Goal: Task Accomplishment & Management: Use online tool/utility

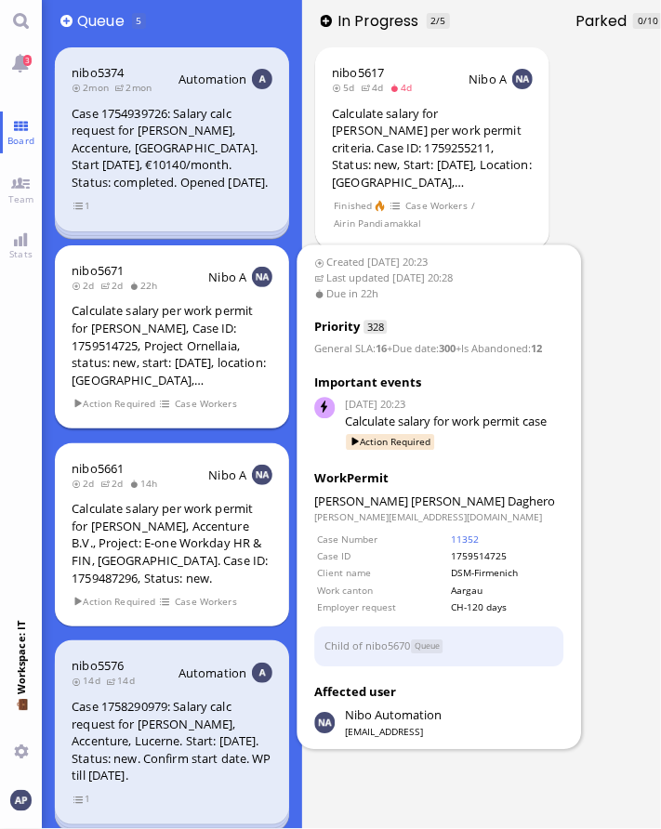
click at [170, 347] on div "Calculate salary per work permit for [PERSON_NAME], Case ID: 1759514725, Projec…" at bounding box center [172, 345] width 201 height 86
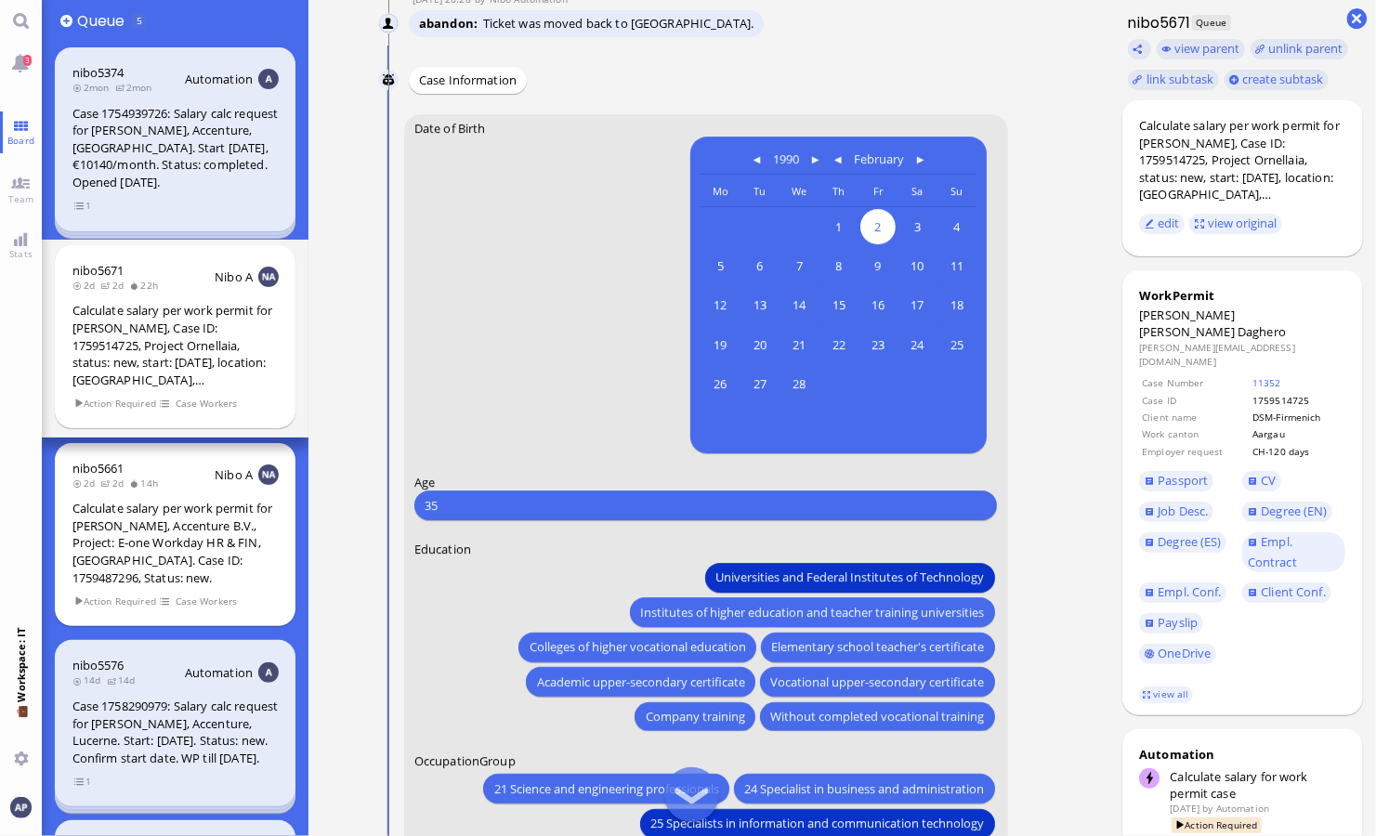
scroll to position [-372, 0]
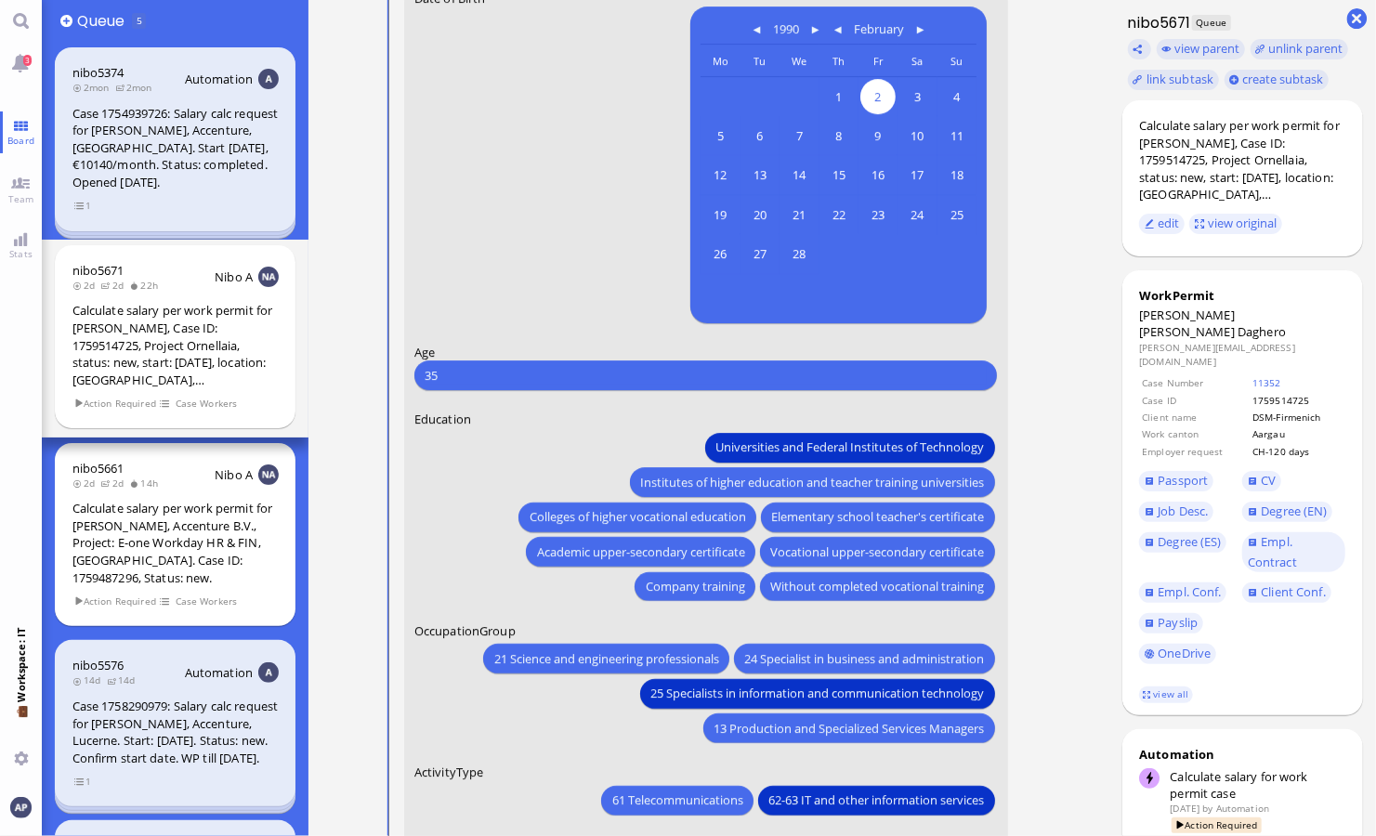
click at [552, 242] on runbook-parameter-input "1990 February Monday Mo Tuesday Tu Wednesday We Thursday Th Friday Fr Saturday …" at bounding box center [704, 164] width 583 height 317
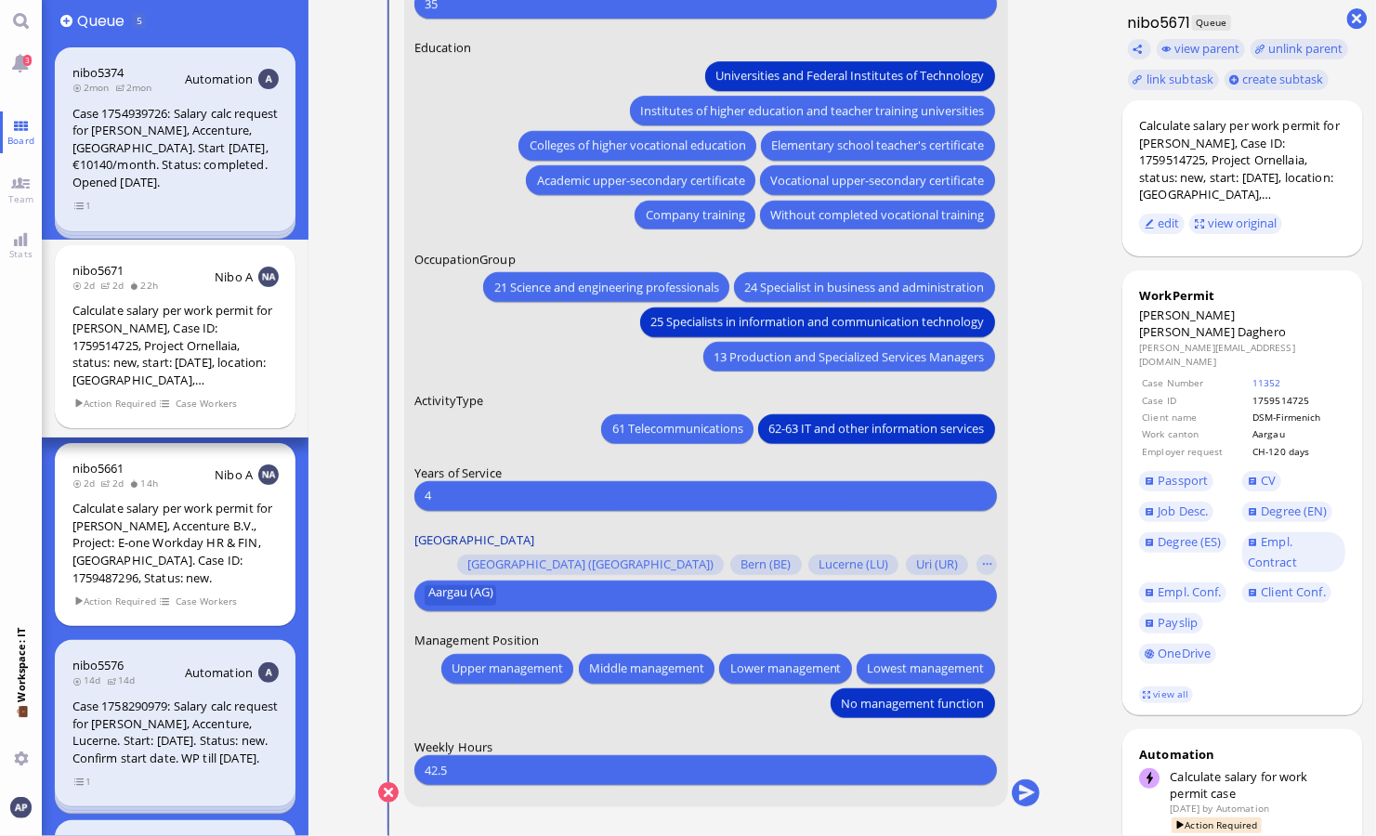
scroll to position [0, 0]
click at [489, 345] on div "21 Science and engineering professionals 24 Specialist in business and administ…" at bounding box center [704, 319] width 583 height 104
click at [660, 290] on span "24 Specialist in business and administration" at bounding box center [864, 287] width 240 height 20
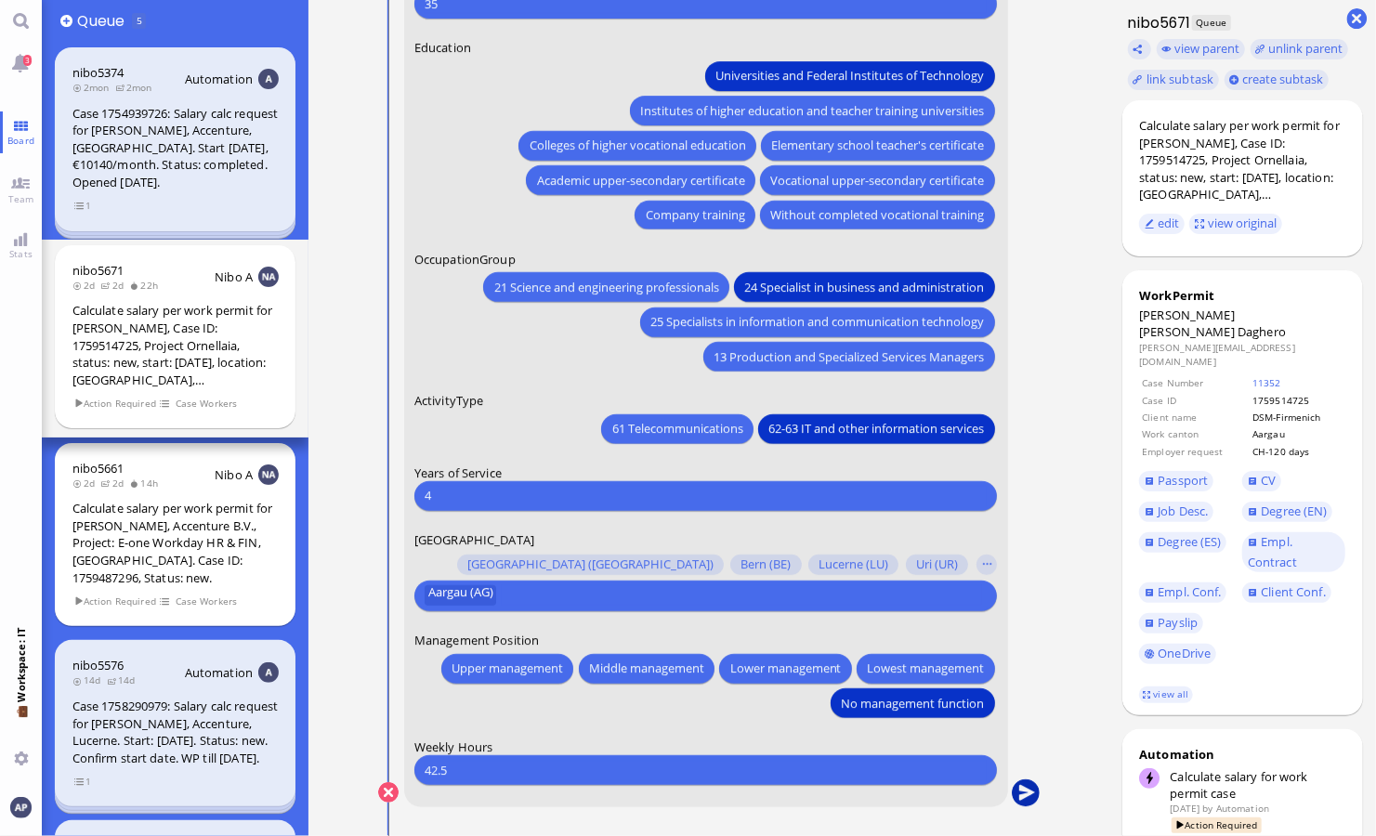
click at [660, 801] on button "submit" at bounding box center [1025, 793] width 28 height 28
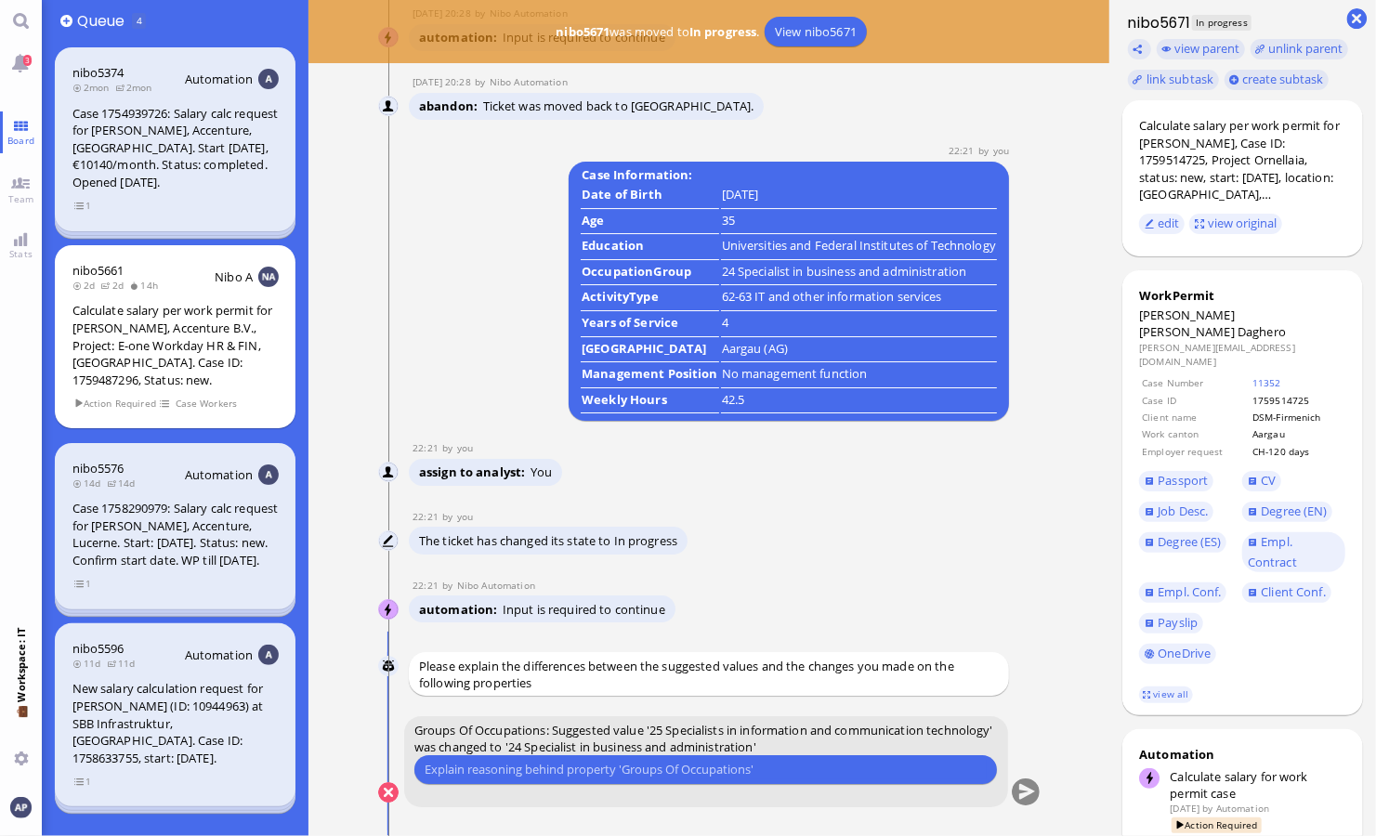
click at [660, 771] on input "text" at bounding box center [706, 770] width 562 height 20
click at [660, 765] on input "text" at bounding box center [706, 770] width 562 height 20
type input "her role in the project is more in managing the business processes and her form…"
drag, startPoint x: 1023, startPoint y: 790, endPoint x: 1045, endPoint y: 792, distance: 22.4
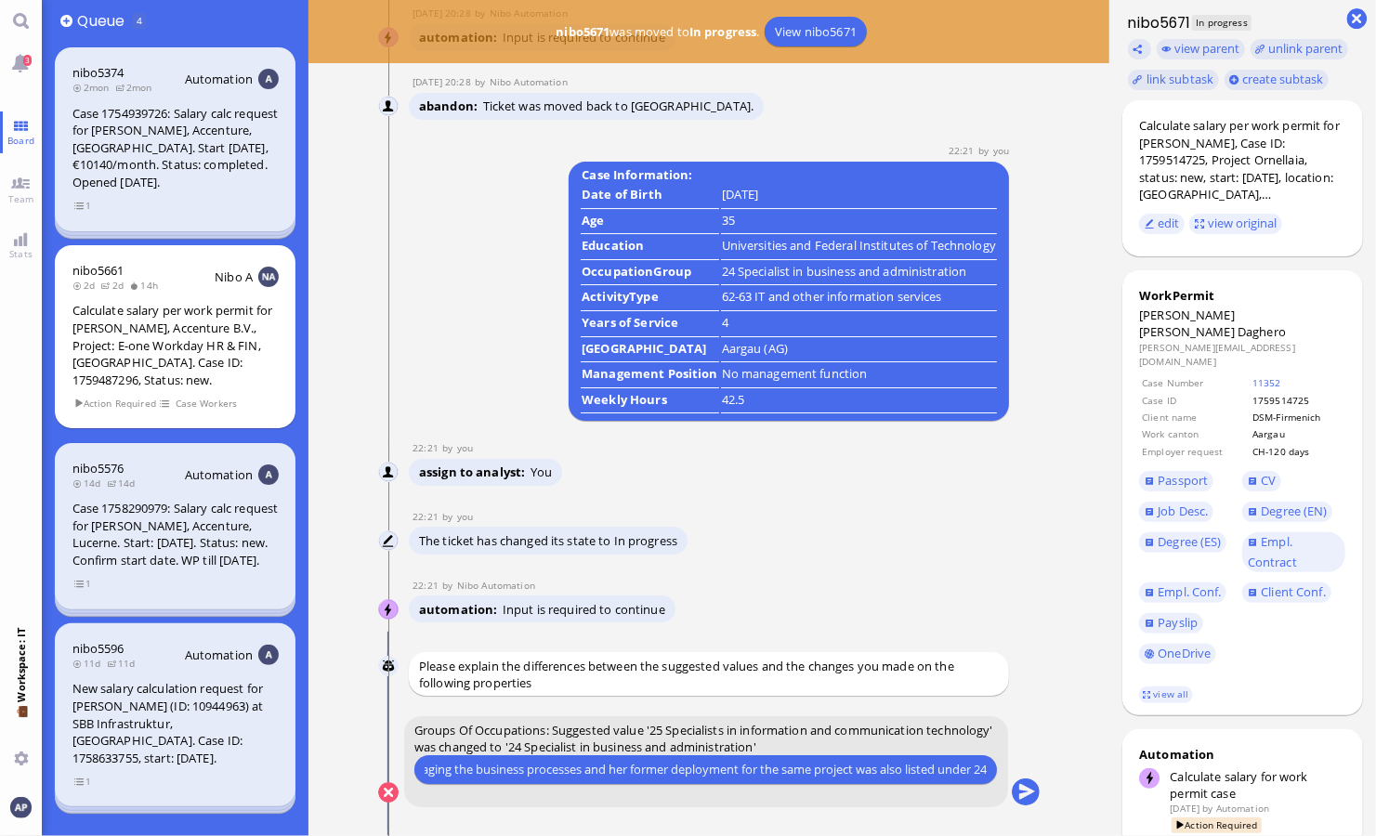
click at [660, 790] on button "submit" at bounding box center [1025, 793] width 28 height 28
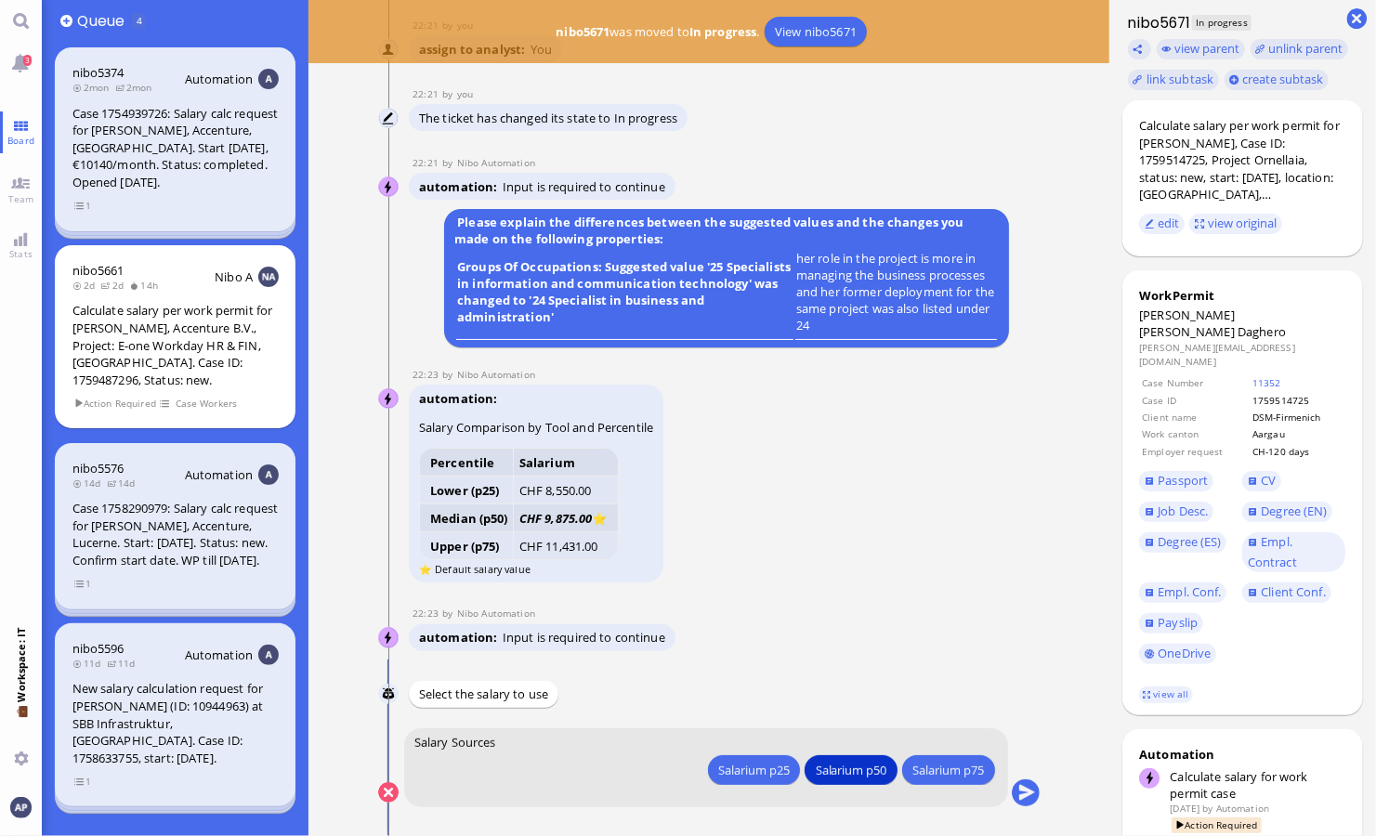
drag, startPoint x: 967, startPoint y: 539, endPoint x: 906, endPoint y: 601, distance: 87.4
click at [660, 539] on div "automation Salary Comparison by Tool and Percentile Percentile Salarium Lower (…" at bounding box center [691, 486] width 565 height 202
click at [660, 770] on div "Salarium p25" at bounding box center [753, 770] width 72 height 20
click at [660, 792] on button "submit" at bounding box center [1025, 793] width 28 height 28
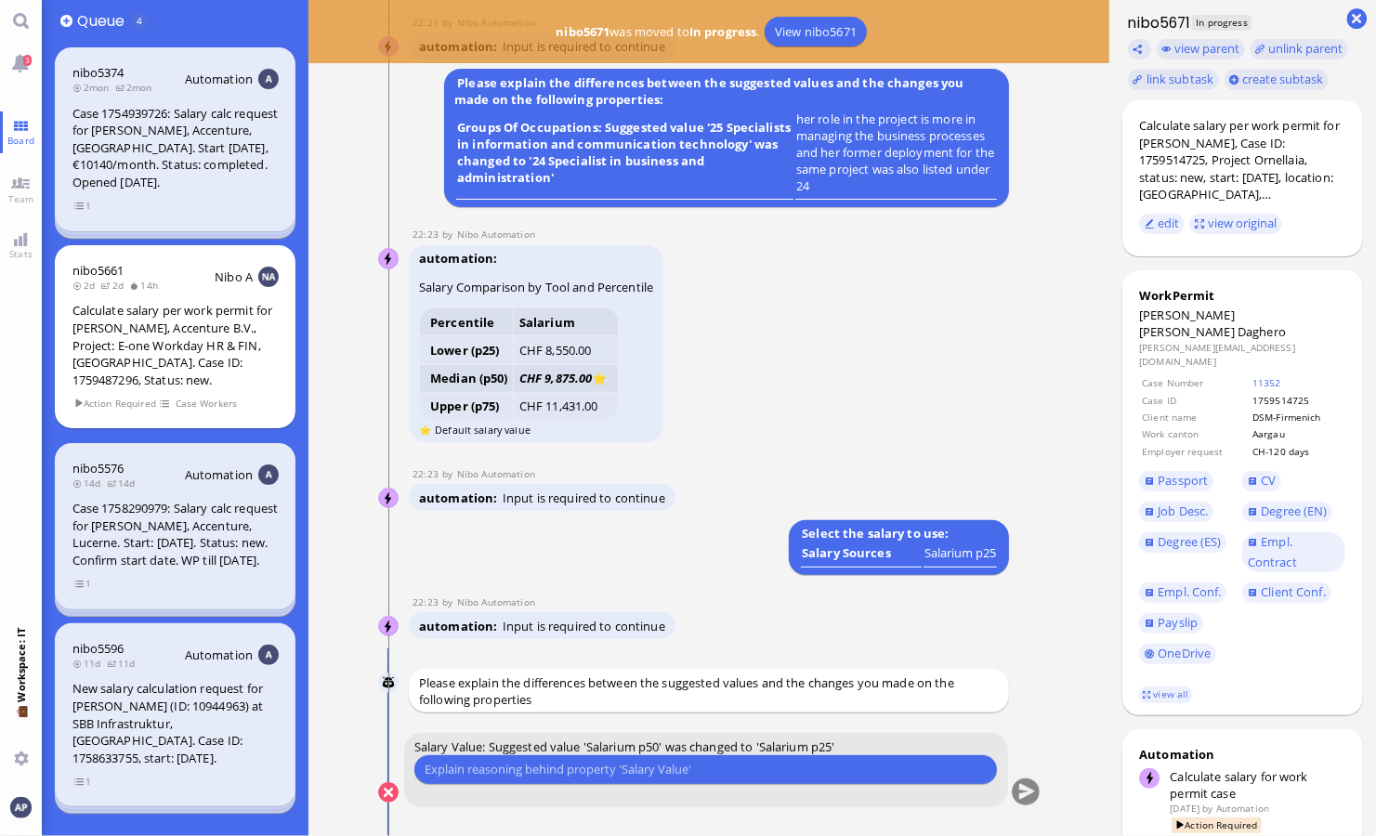
click at [660, 771] on input "text" at bounding box center [706, 770] width 562 height 20
click at [660, 762] on input "DSM and" at bounding box center [706, 770] width 562 height 20
type input "for EU-nationals at DSM p25 is the default value"
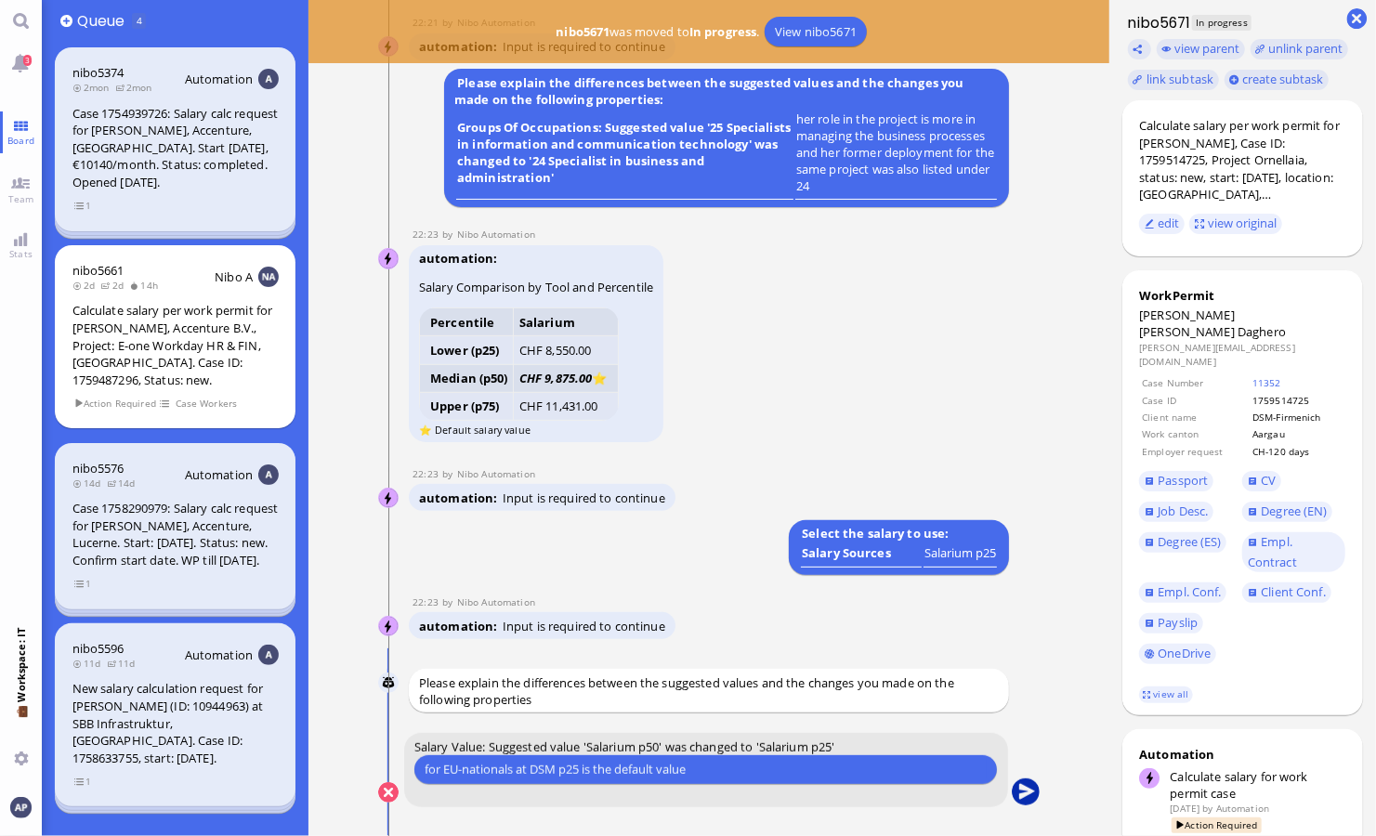
click at [660, 785] on button "submit" at bounding box center [1025, 793] width 28 height 28
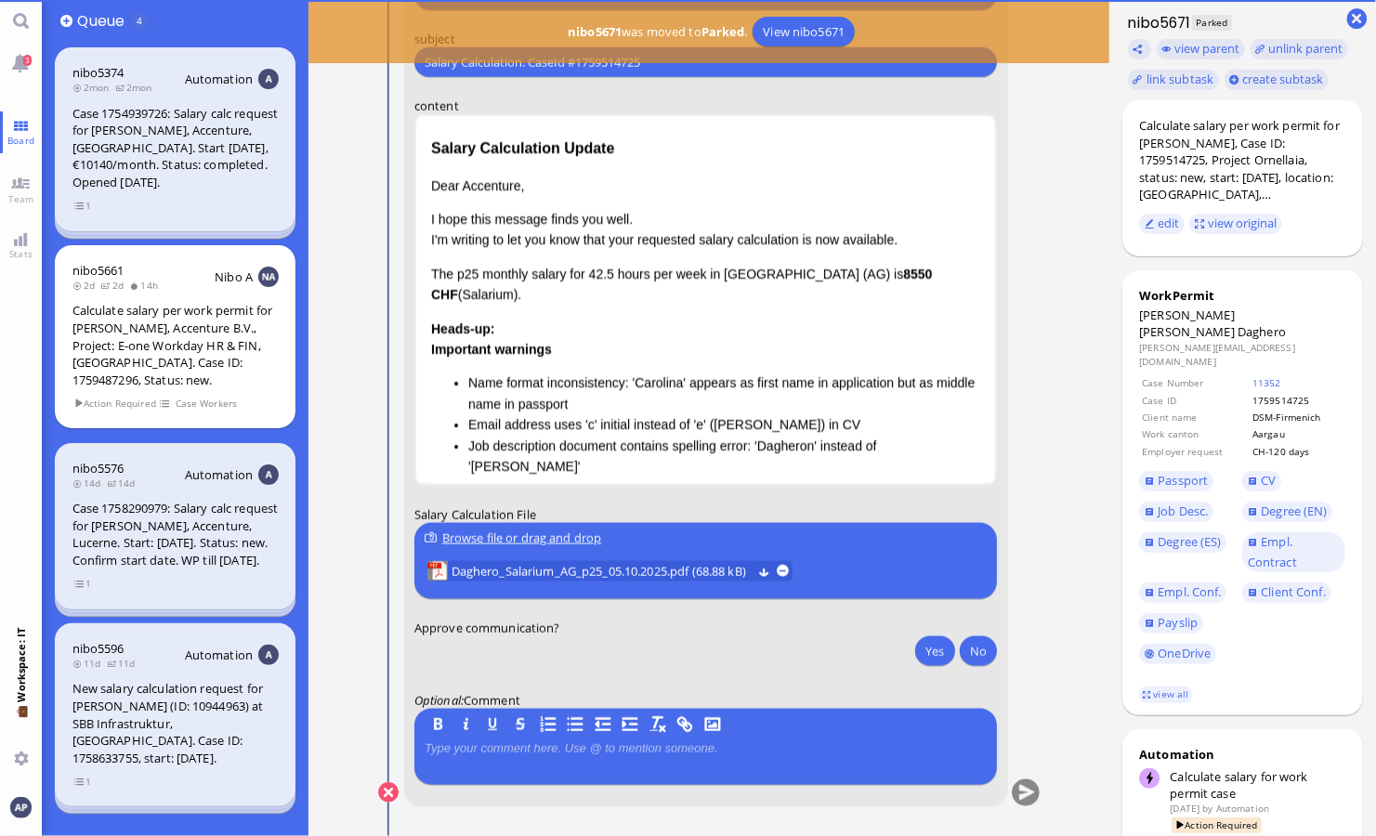
scroll to position [0, 0]
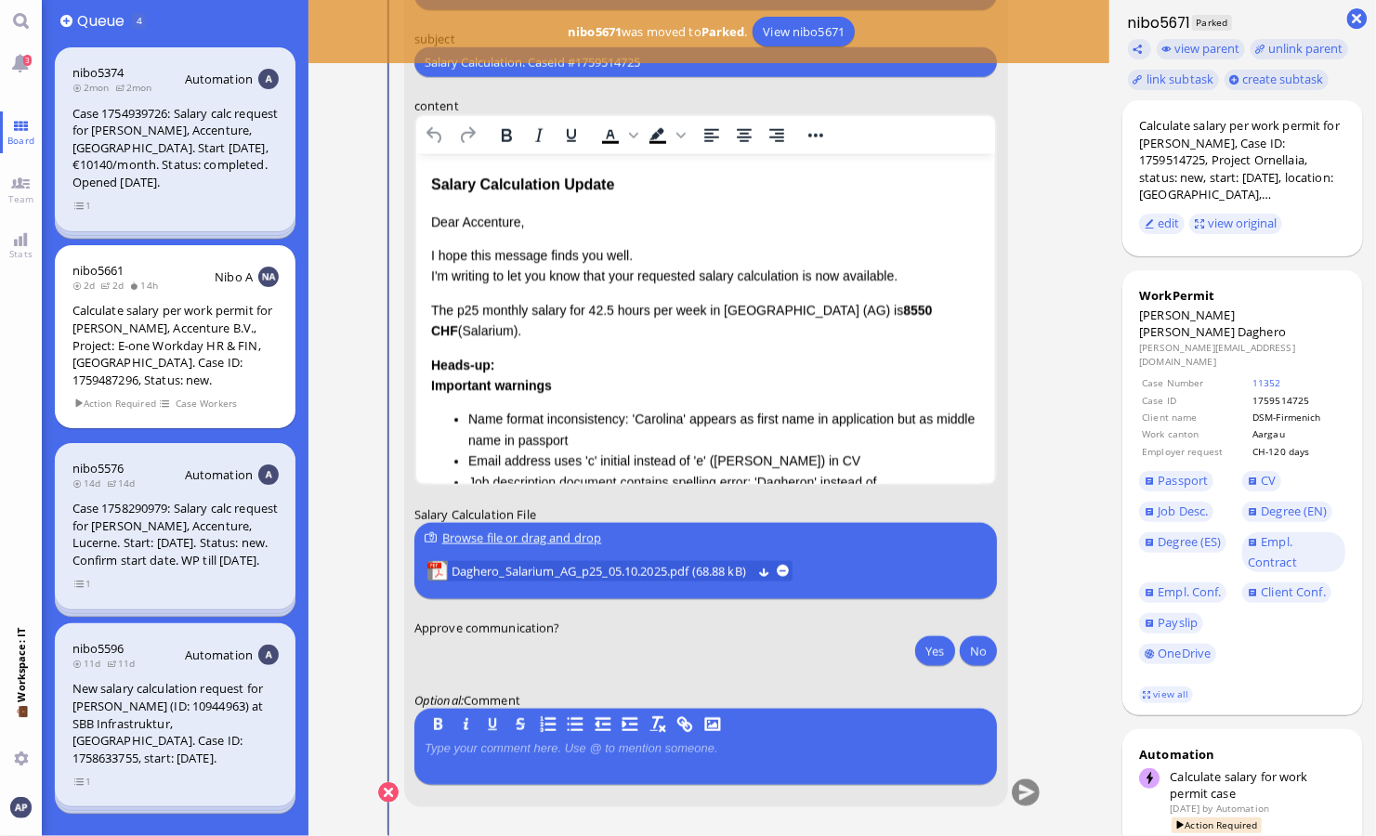
click at [496, 219] on p "Dear Accenture," at bounding box center [705, 222] width 550 height 20
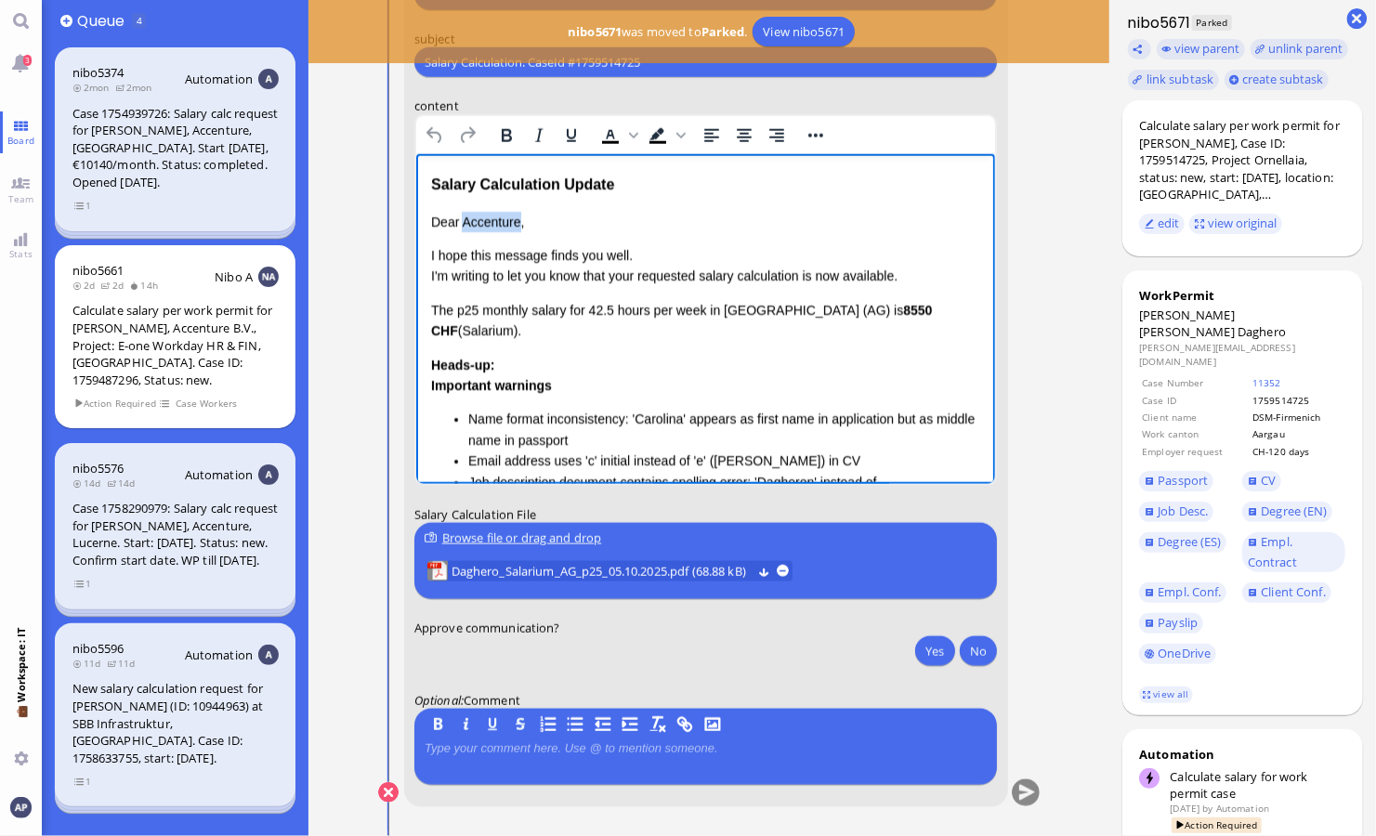
click at [496, 219] on p "Dear Accenture," at bounding box center [705, 222] width 550 height 20
drag, startPoint x: 430, startPoint y: 275, endPoint x: 640, endPoint y: 279, distance: 210.0
click at [640, 279] on p "I hope this message finds you well. I'm writing to let you know that your reque…" at bounding box center [705, 266] width 550 height 42
drag, startPoint x: 759, startPoint y: 274, endPoint x: 843, endPoint y: 278, distance: 83.7
click at [660, 278] on p "I hope this message finds you well. Please be informed that the requested salar…" at bounding box center [705, 266] width 550 height 42
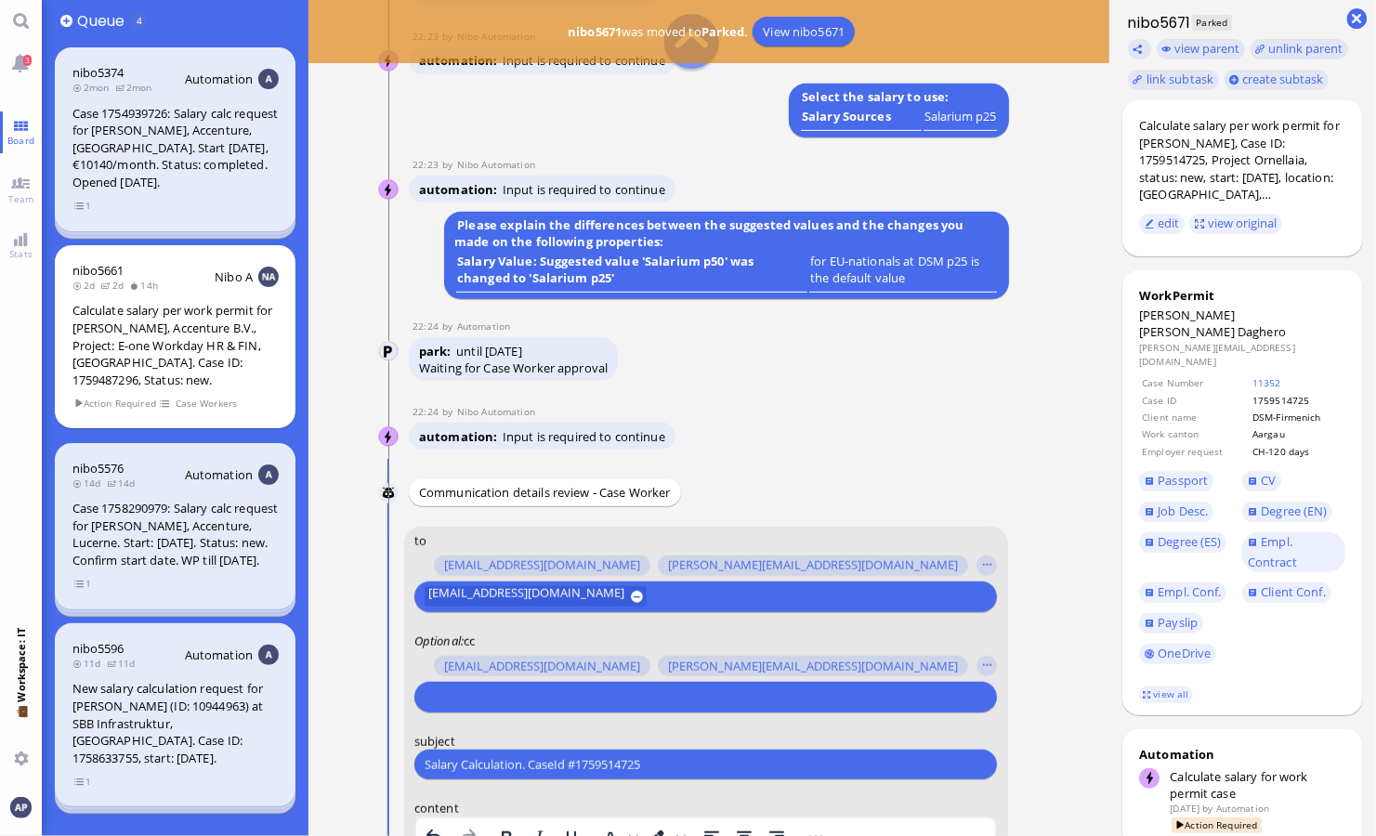
scroll to position [-928, 0]
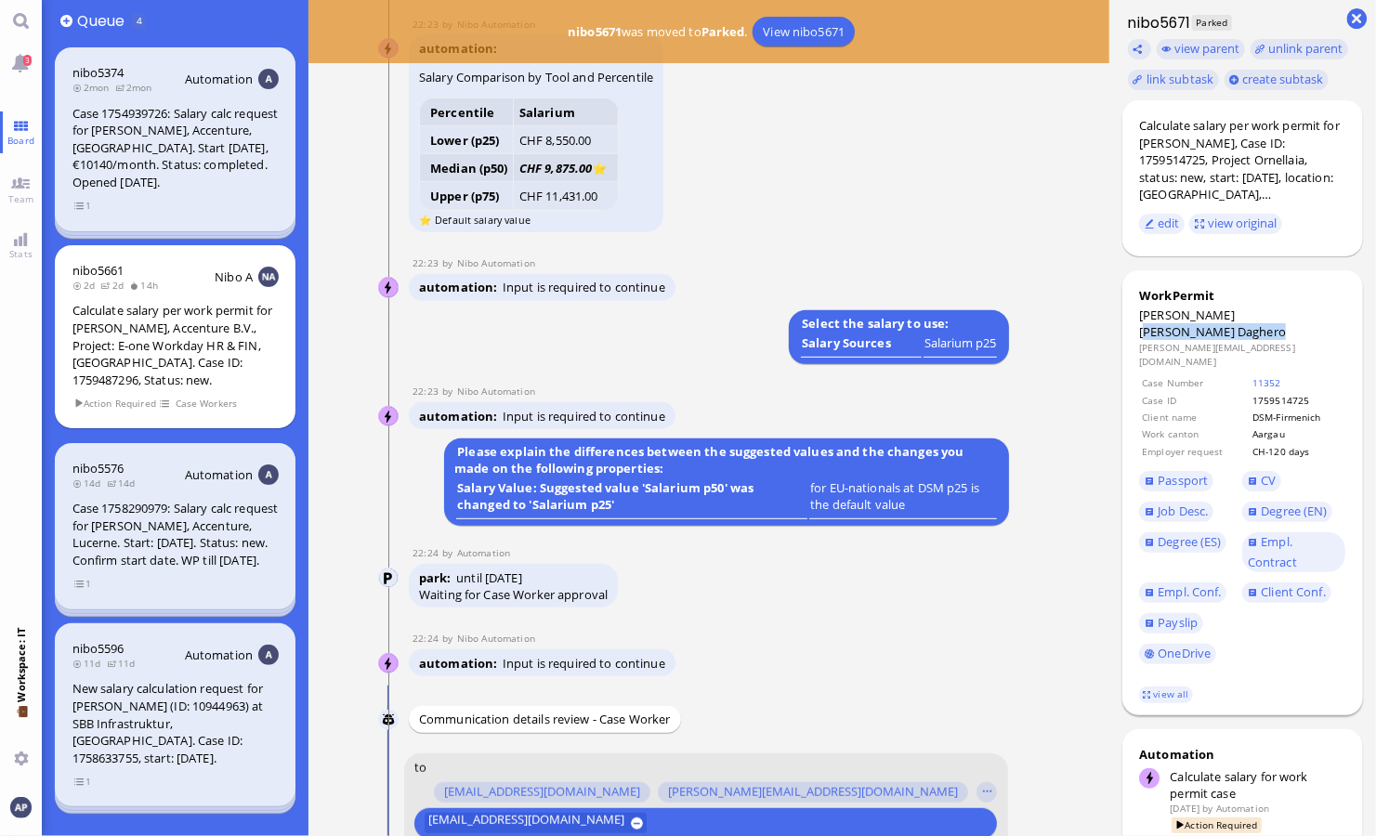
drag, startPoint x: 1224, startPoint y: 314, endPoint x: 1328, endPoint y: 314, distance: 103.1
click at [660, 314] on dt "Ethel Carolina Guzmán Daghero" at bounding box center [1242, 323] width 206 height 33
copy dt "Guzmán Daghero"
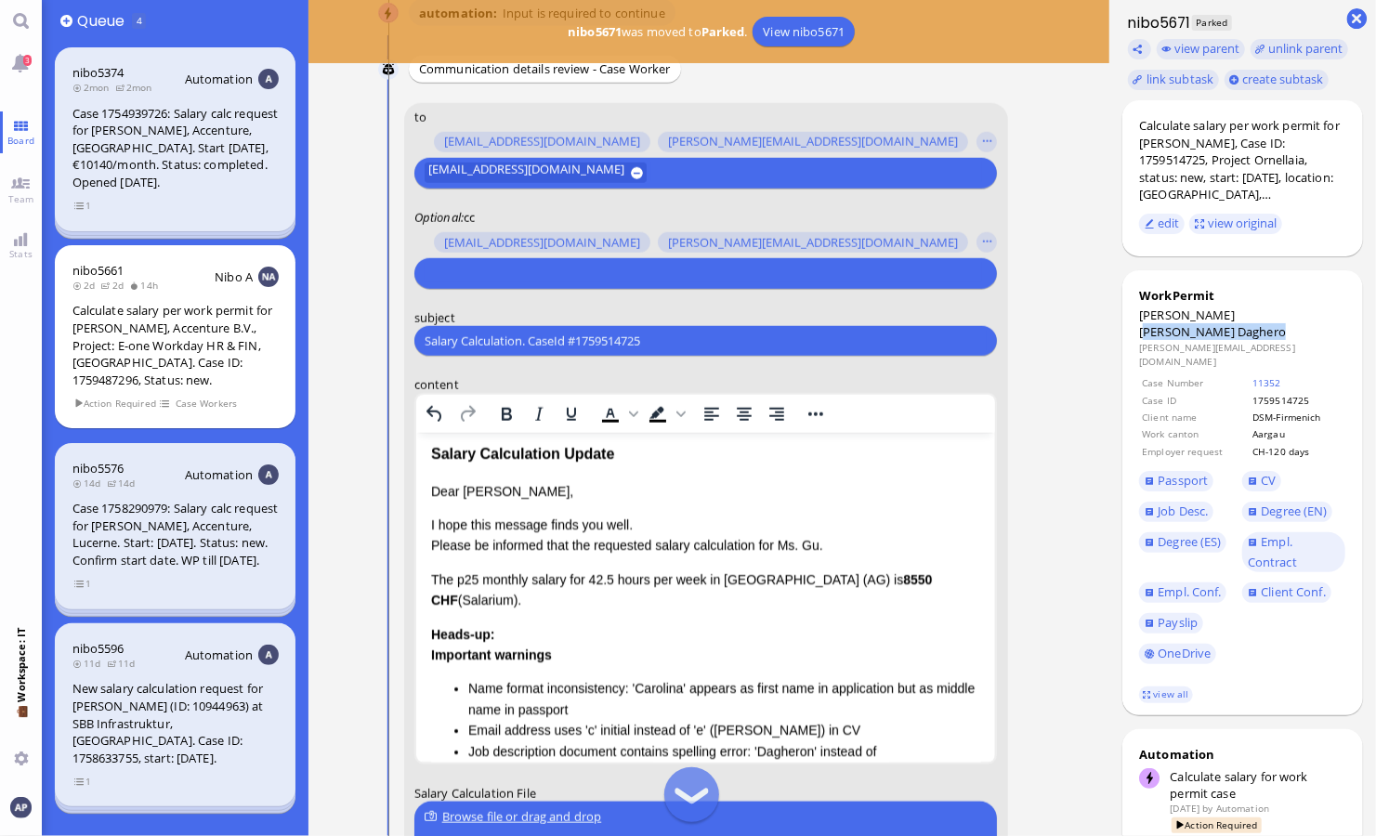
scroll to position [0, 0]
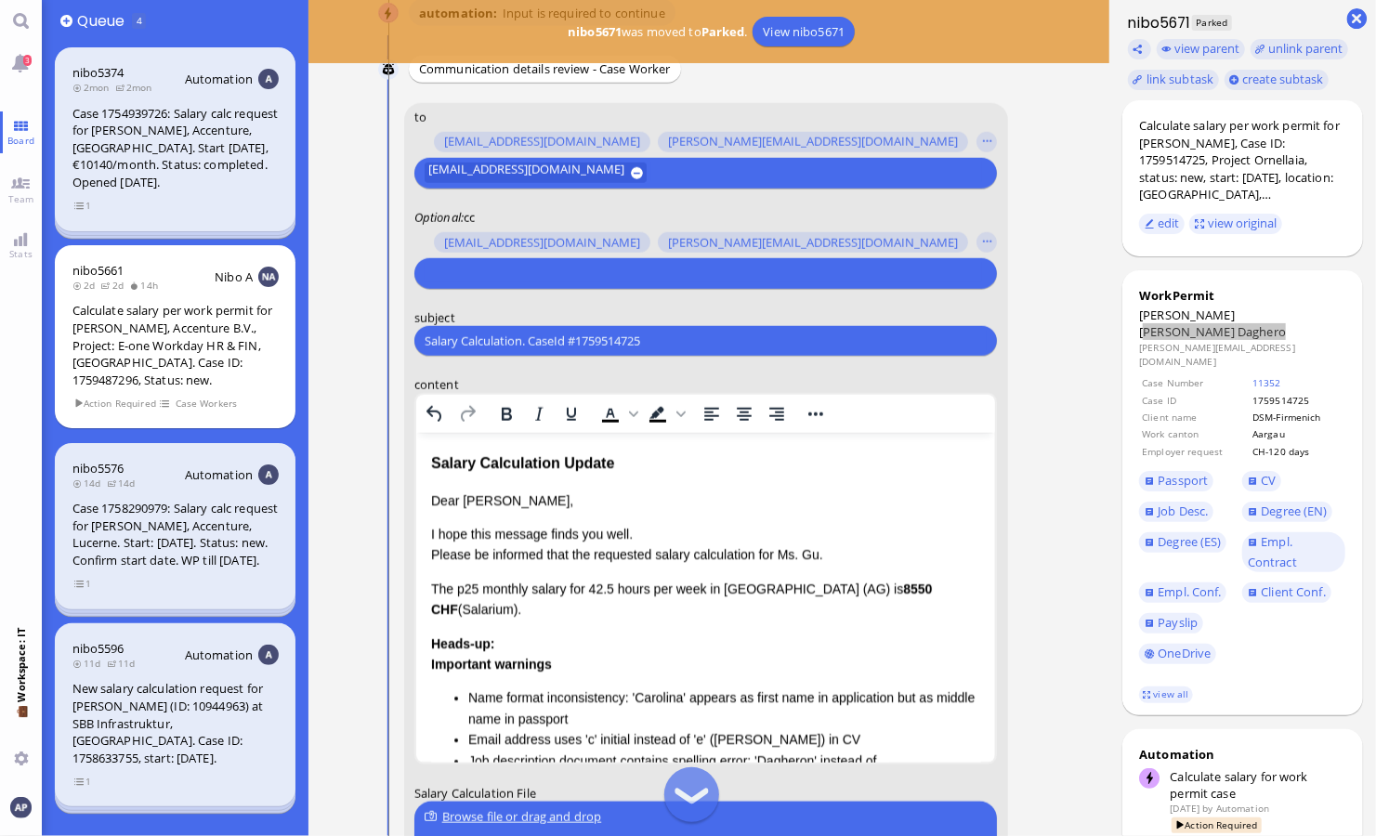
click at [660, 556] on p "I hope this message finds you well. Please be informed that the requested salar…" at bounding box center [705, 545] width 550 height 42
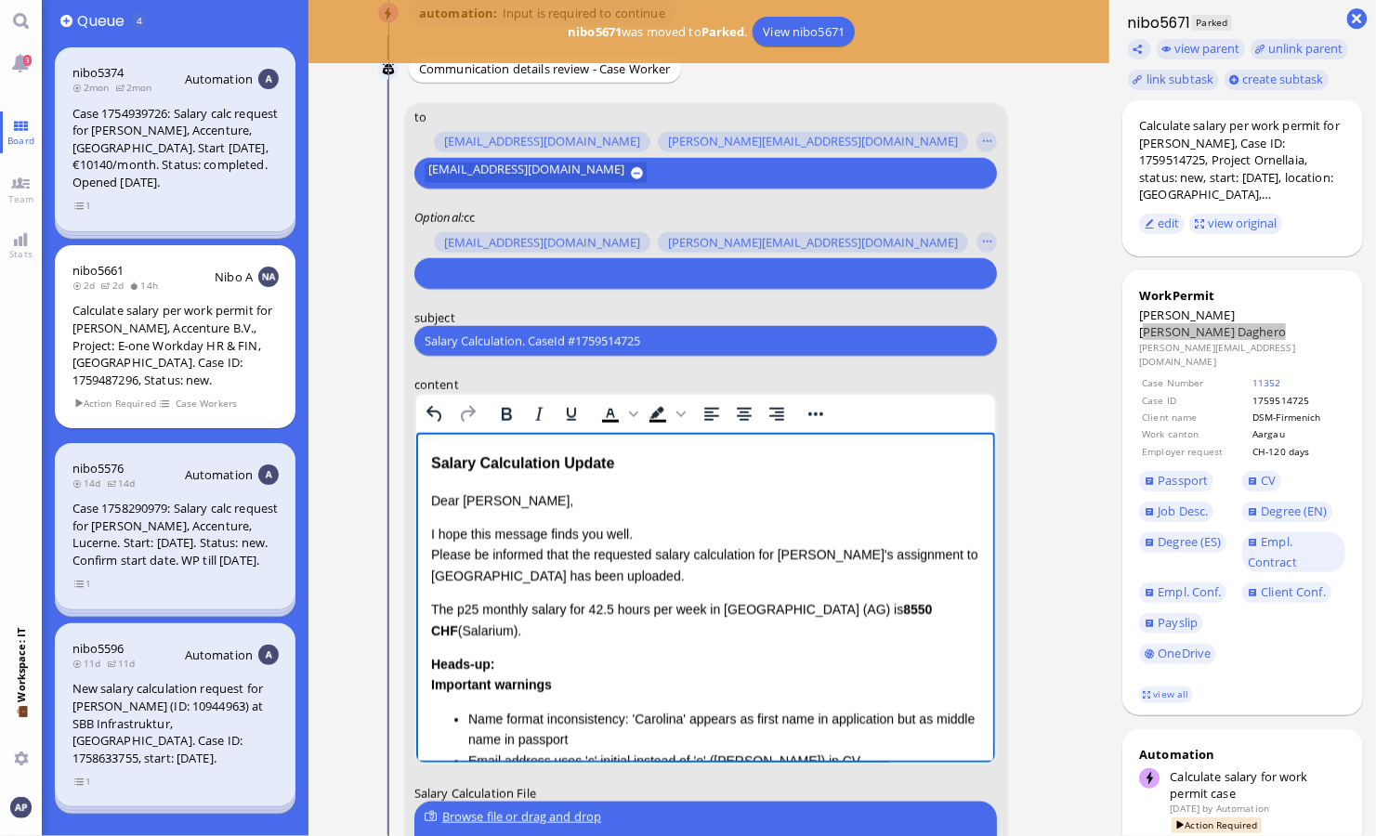
drag, startPoint x: 555, startPoint y: 627, endPoint x: 423, endPoint y: 610, distance: 133.0
click at [423, 610] on html "Salary Calculation Update Dear Emiliano, I hope this message finds you well. Pl…" at bounding box center [705, 706] width 580 height 546
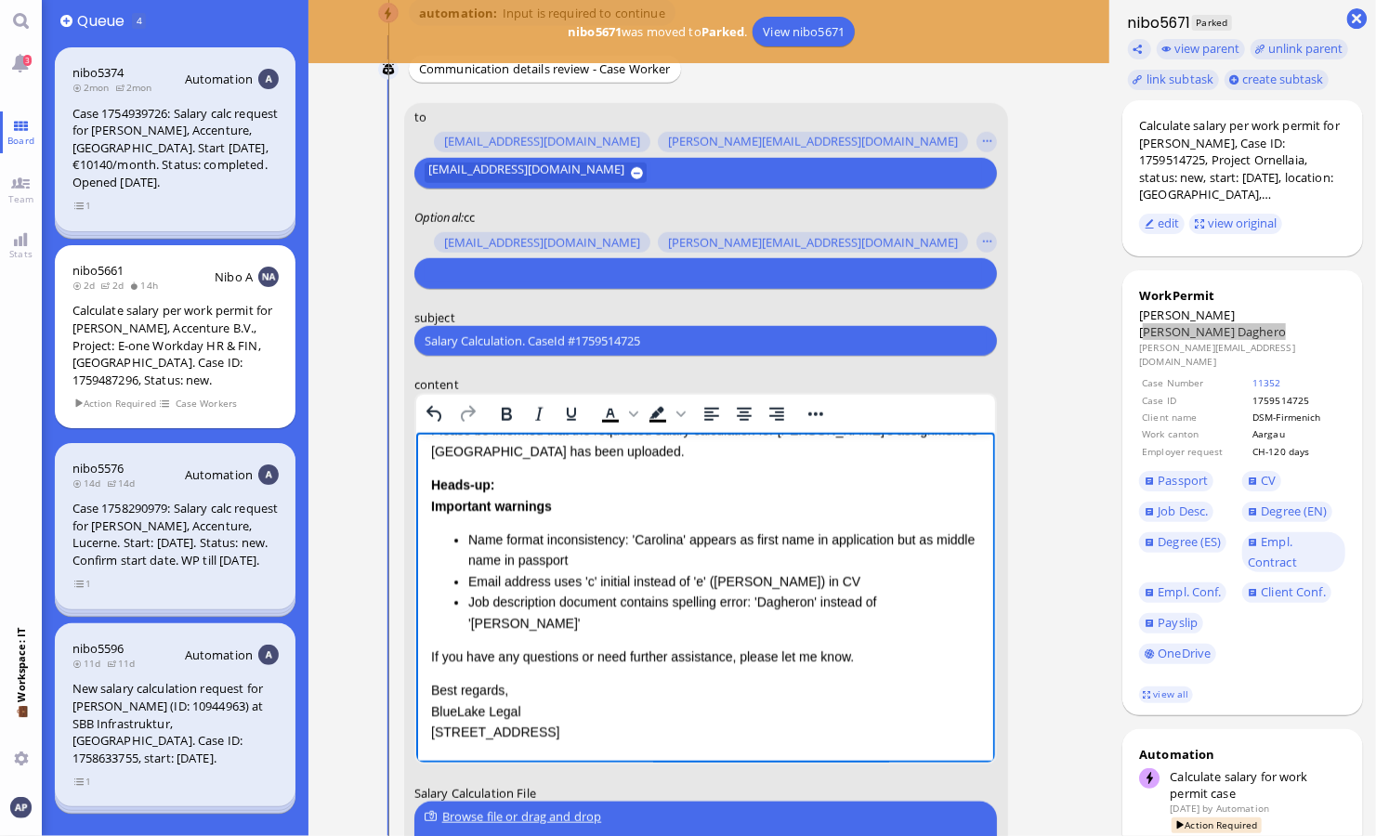
scroll to position [140, 0]
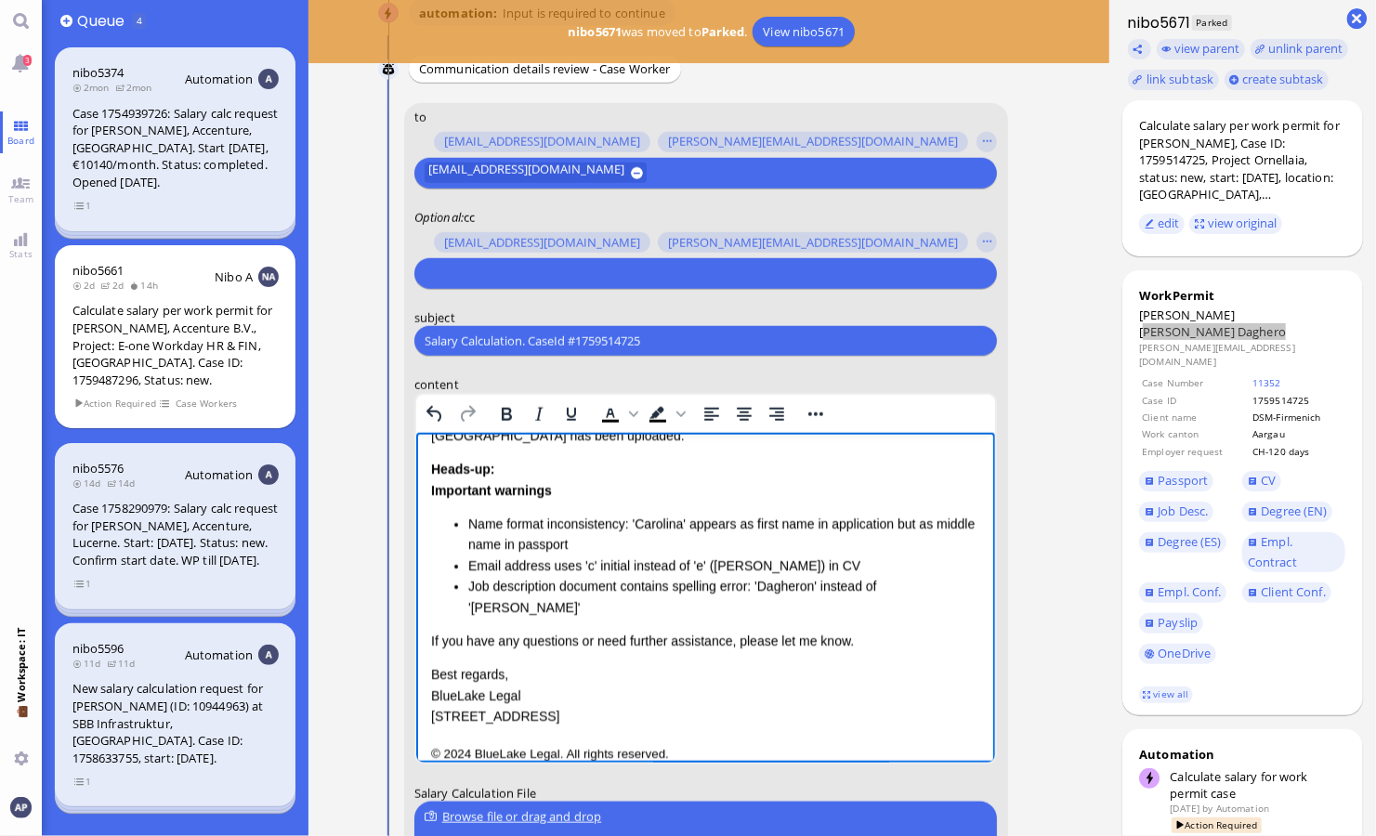
click at [660, 599] on div "Dear Emiliano, I hope this message finds you well. Please be informed that the …" at bounding box center [705, 538] width 550 height 377
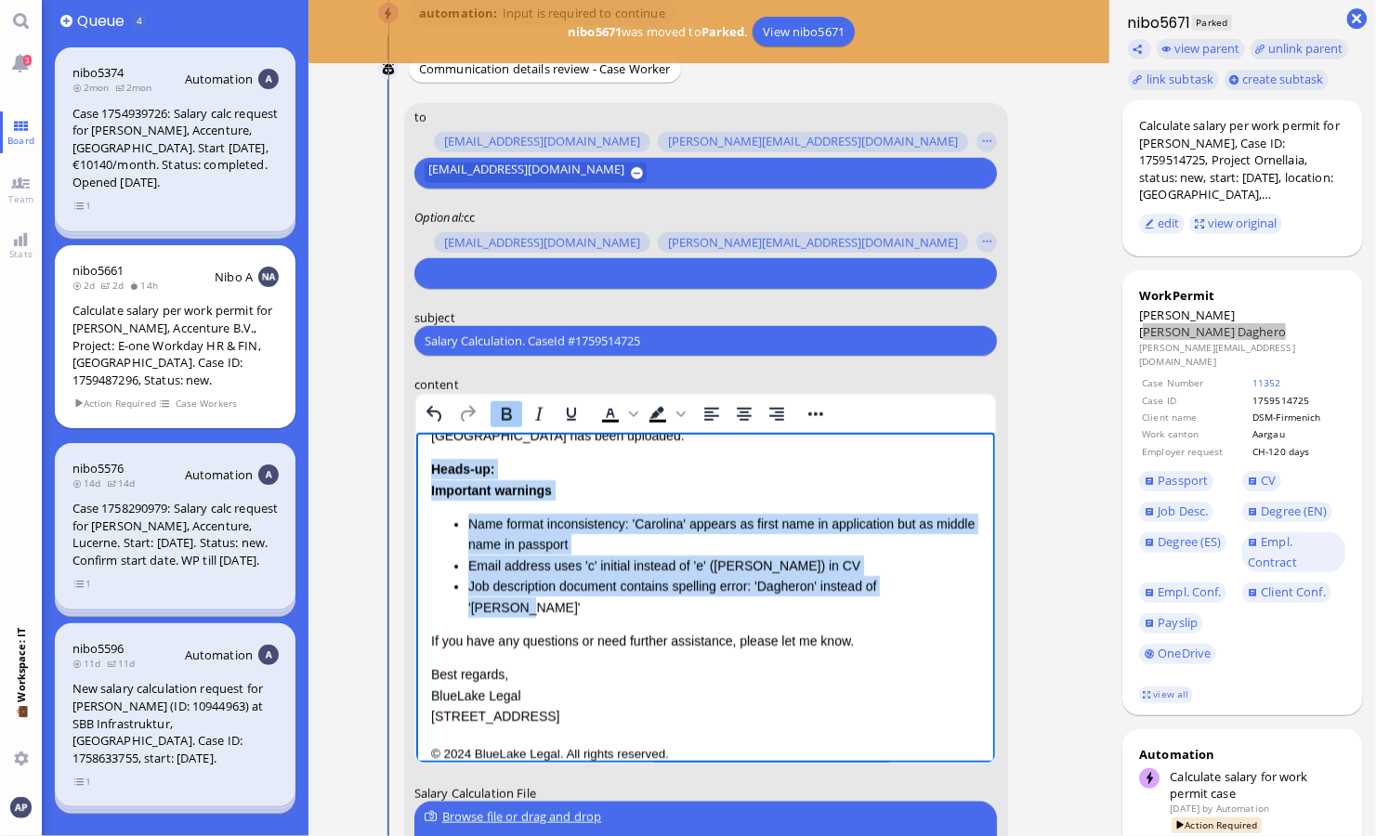
drag, startPoint x: 943, startPoint y: 584, endPoint x: 421, endPoint y: 469, distance: 534.7
click at [421, 469] on html "Salary Calculation Update Dear Emiliano, I hope this message finds you well. Pl…" at bounding box center [705, 538] width 580 height 491
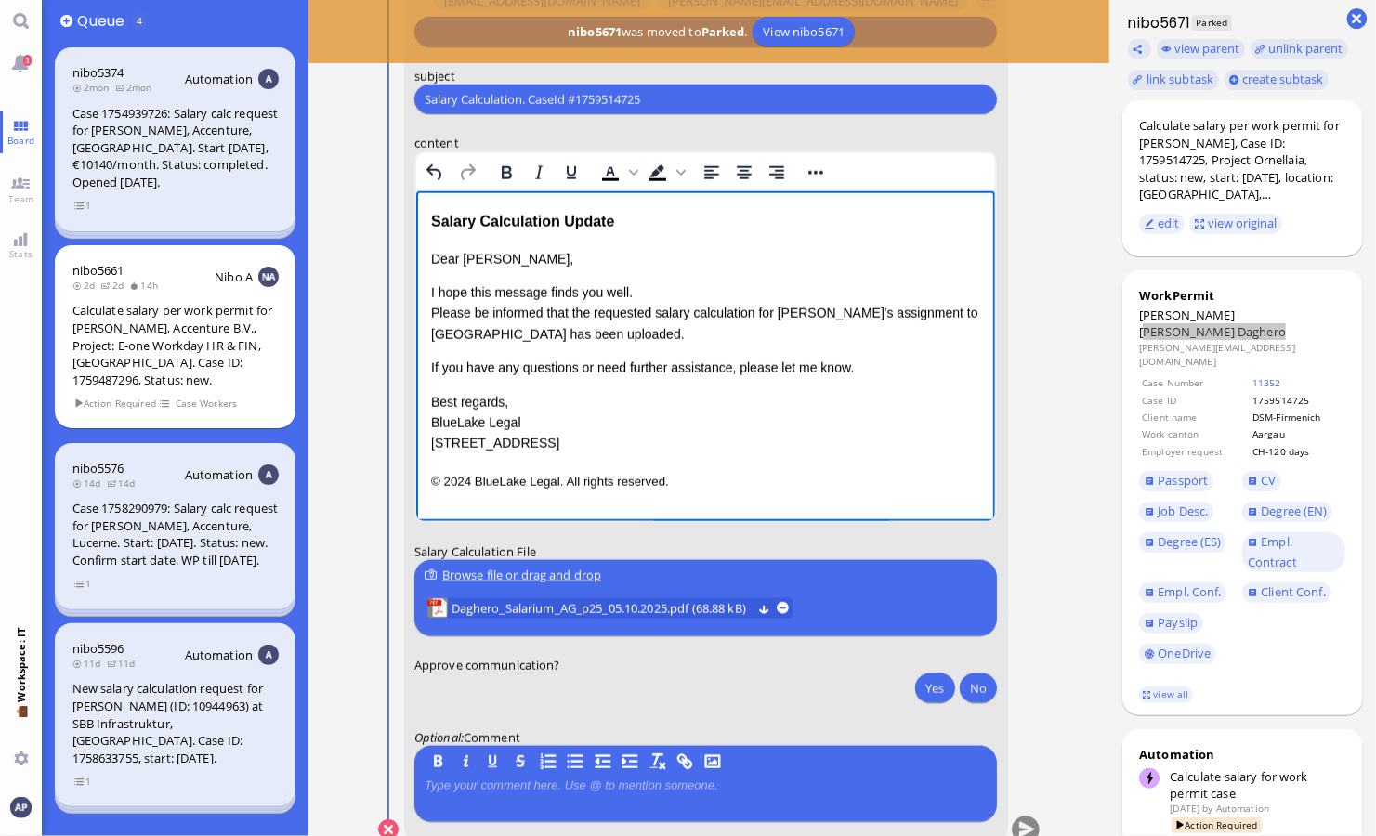
scroll to position [0, 0]
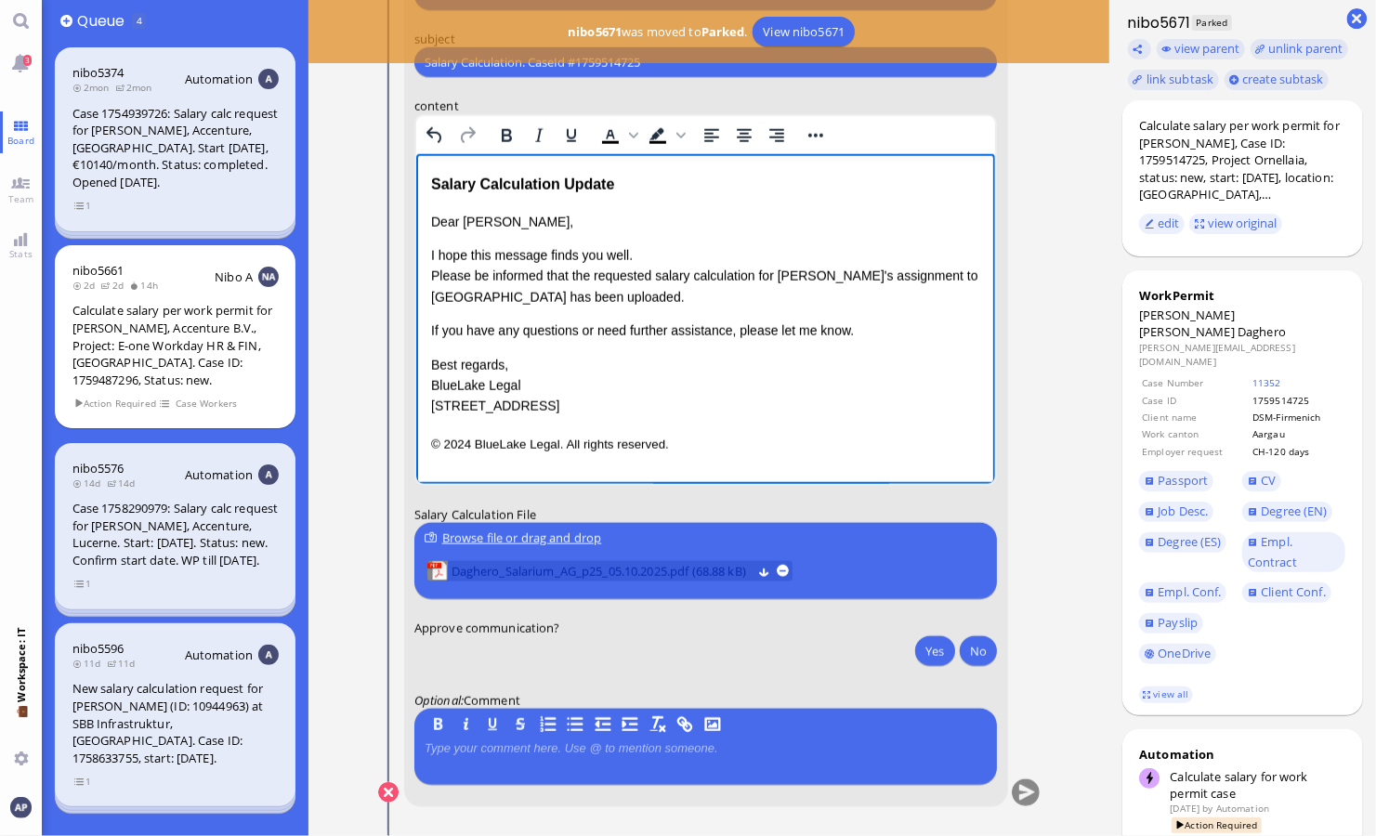
click at [626, 563] on span "Daghero_Salarium_AG_p25_05.10.2025.pdf (68.88 kB)" at bounding box center [601, 571] width 300 height 20
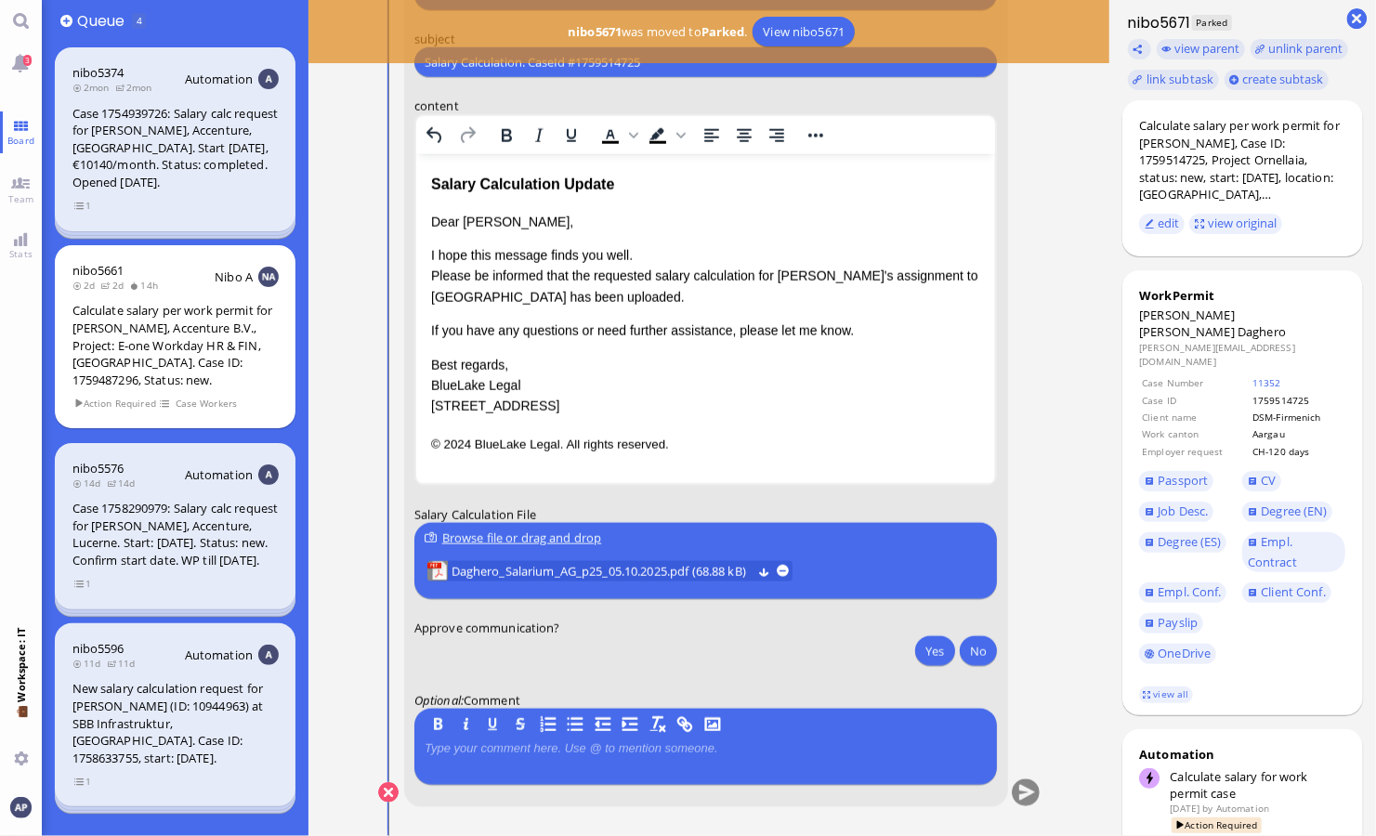
click at [660, 454] on nitautoscroll "03 Oct 20:23 by Automation Automation Calculate eligible salary for work permit…" at bounding box center [709, 418] width 736 height 836
click at [660, 638] on button "Yes" at bounding box center [934, 651] width 39 height 30
click at [660, 798] on button "submit" at bounding box center [1025, 793] width 28 height 28
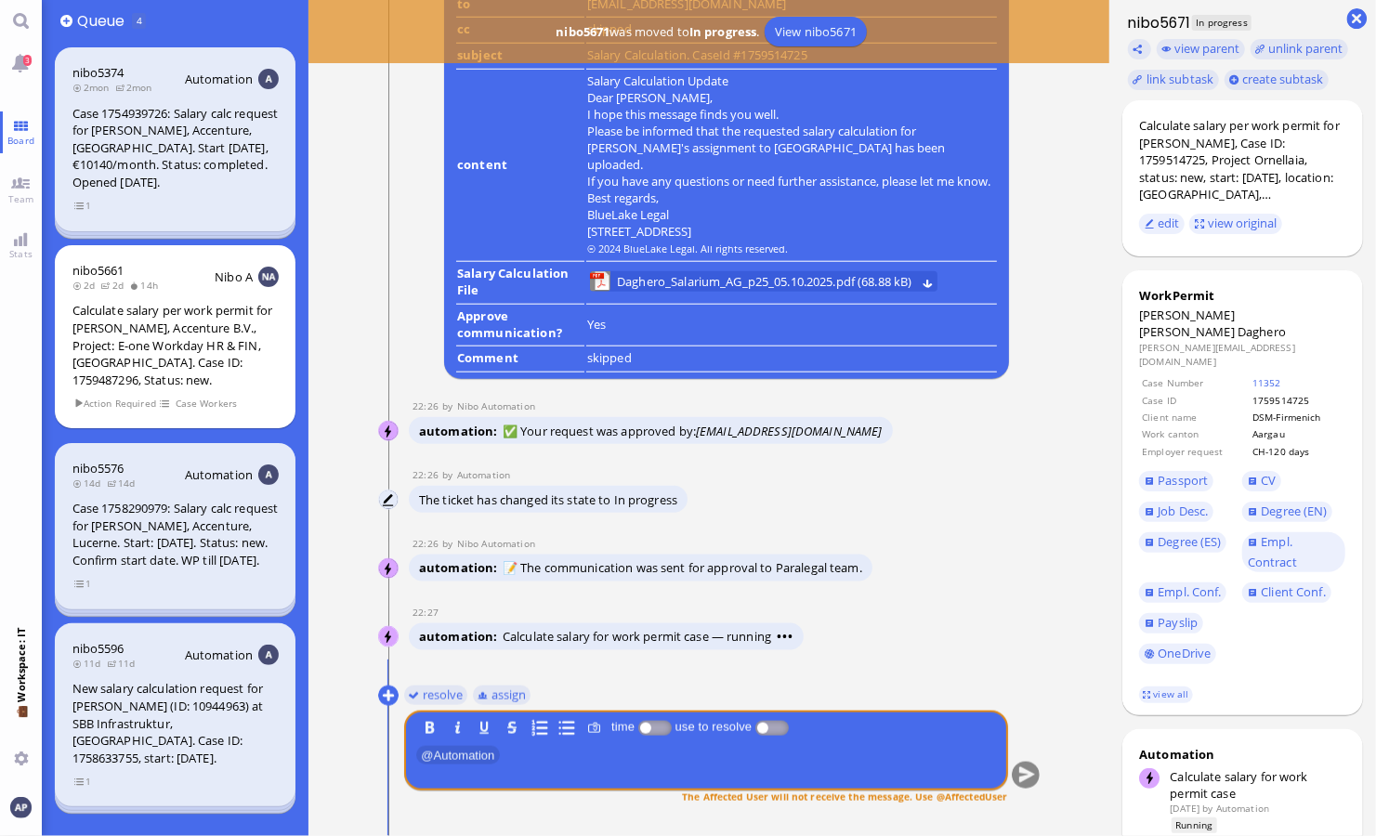
click at [614, 668] on nitautoscroll "You resolve assign B I U S time use to resolve ﻿ @ Automation ﻿ The Affected Us…" at bounding box center [709, 748] width 662 height 177
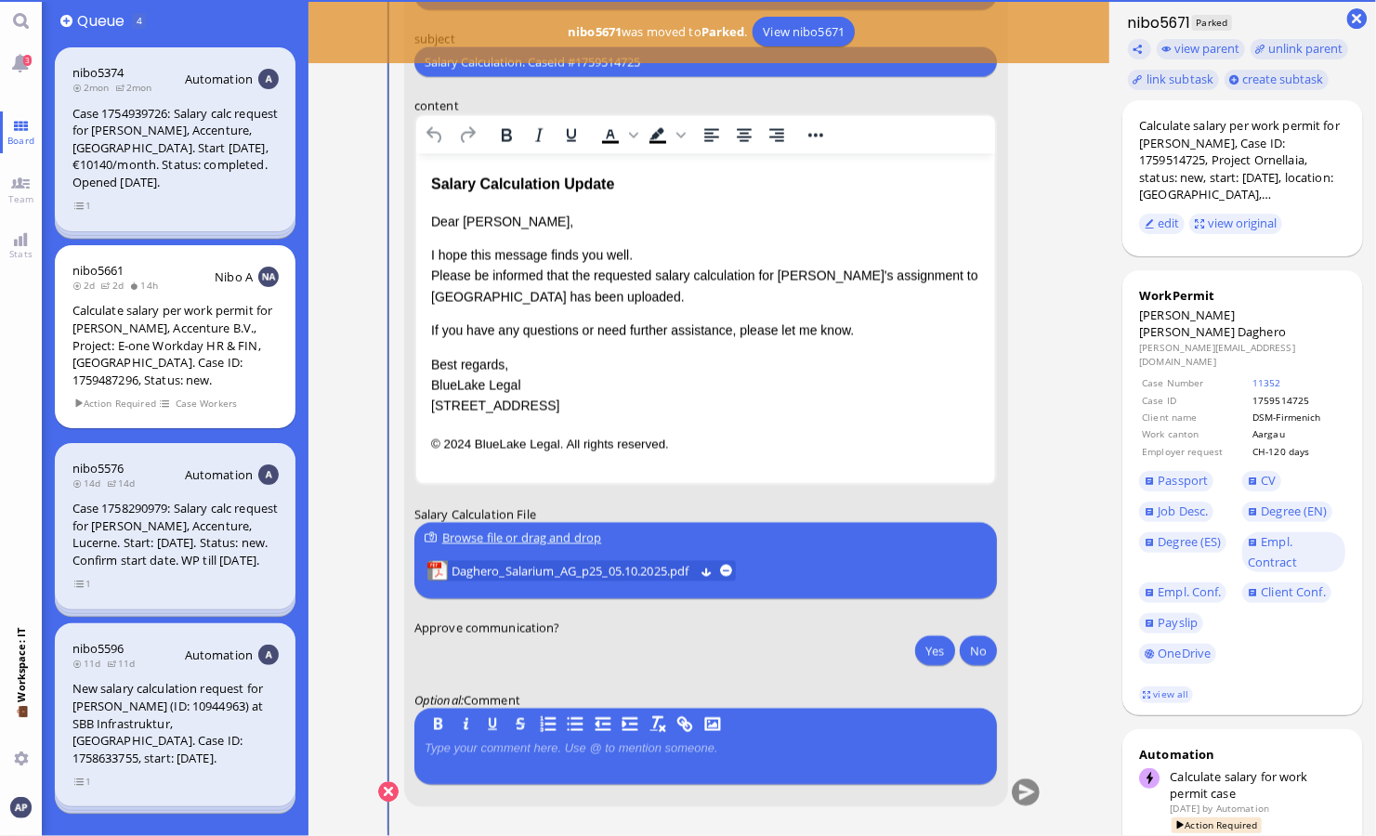
click at [660, 635] on nitautoscroll "03 Oct 20:23 by Automation Automation Calculate eligible salary for work permit…" at bounding box center [709, 418] width 736 height 836
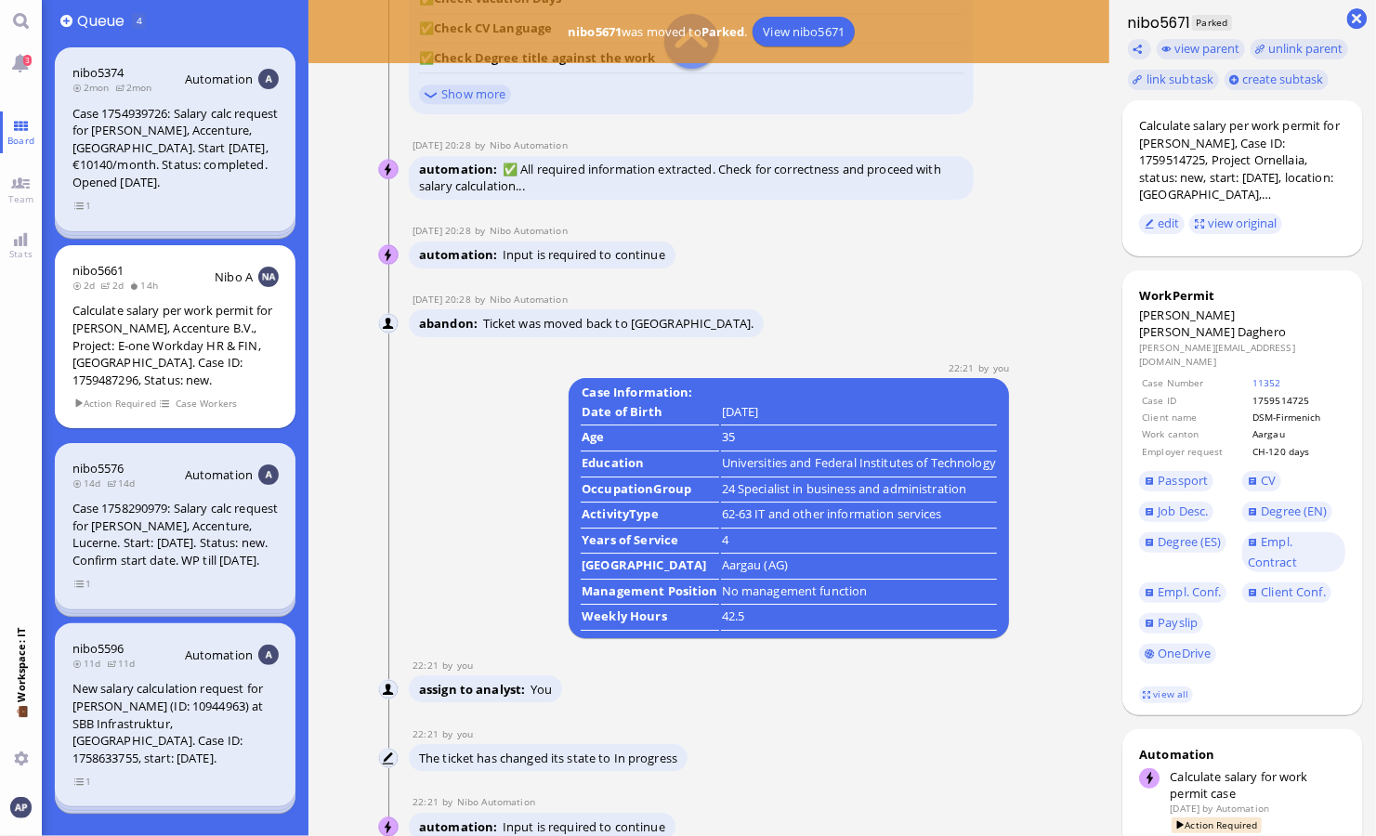
scroll to position [-2694, 0]
click at [660, 197] on nitautoscroll "03 Oct 20:23 by Automation Automation Calculate eligible salary for work permit…" at bounding box center [709, 418] width 736 height 836
click at [660, 38] on link "View nibo5671" at bounding box center [803, 32] width 102 height 30
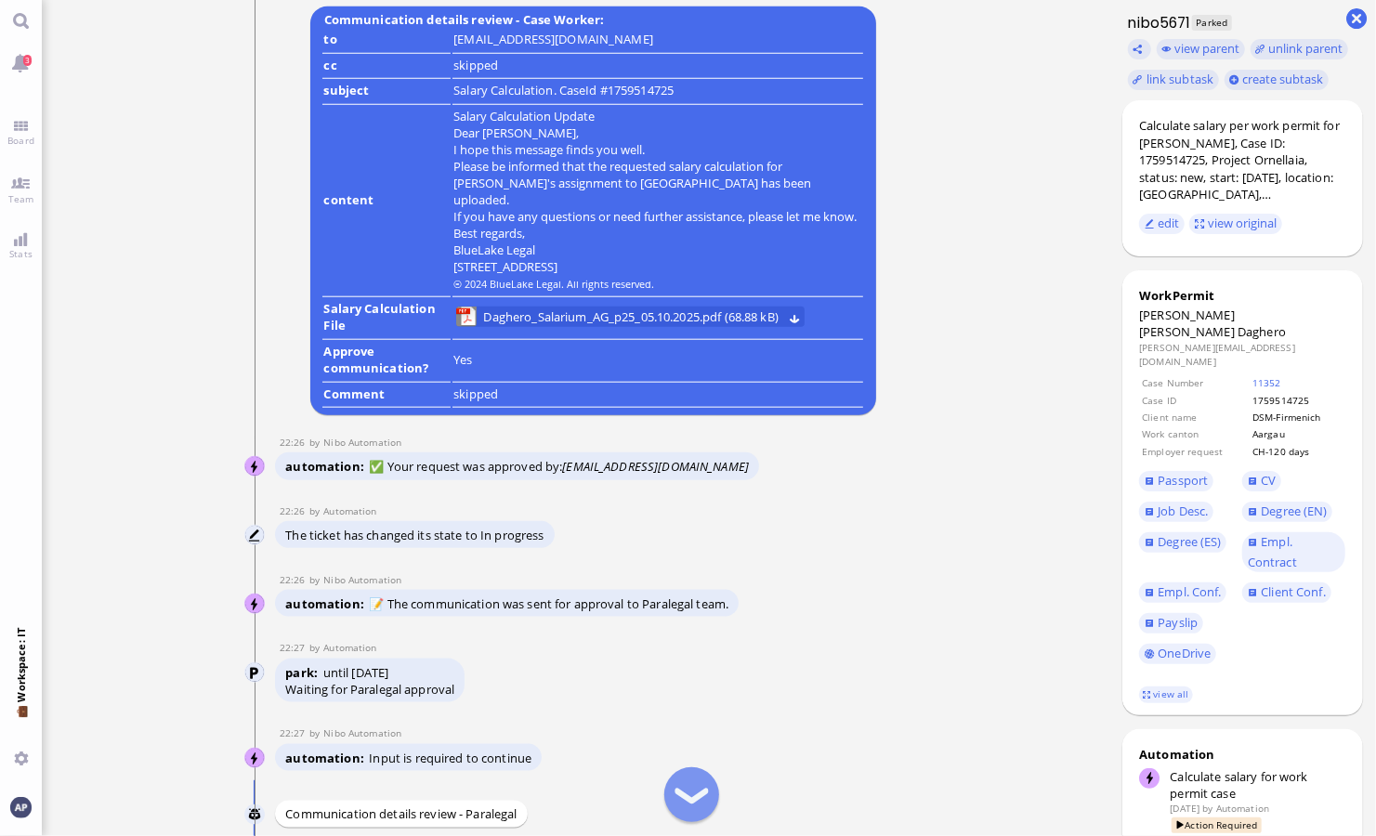
scroll to position [-1022, 0]
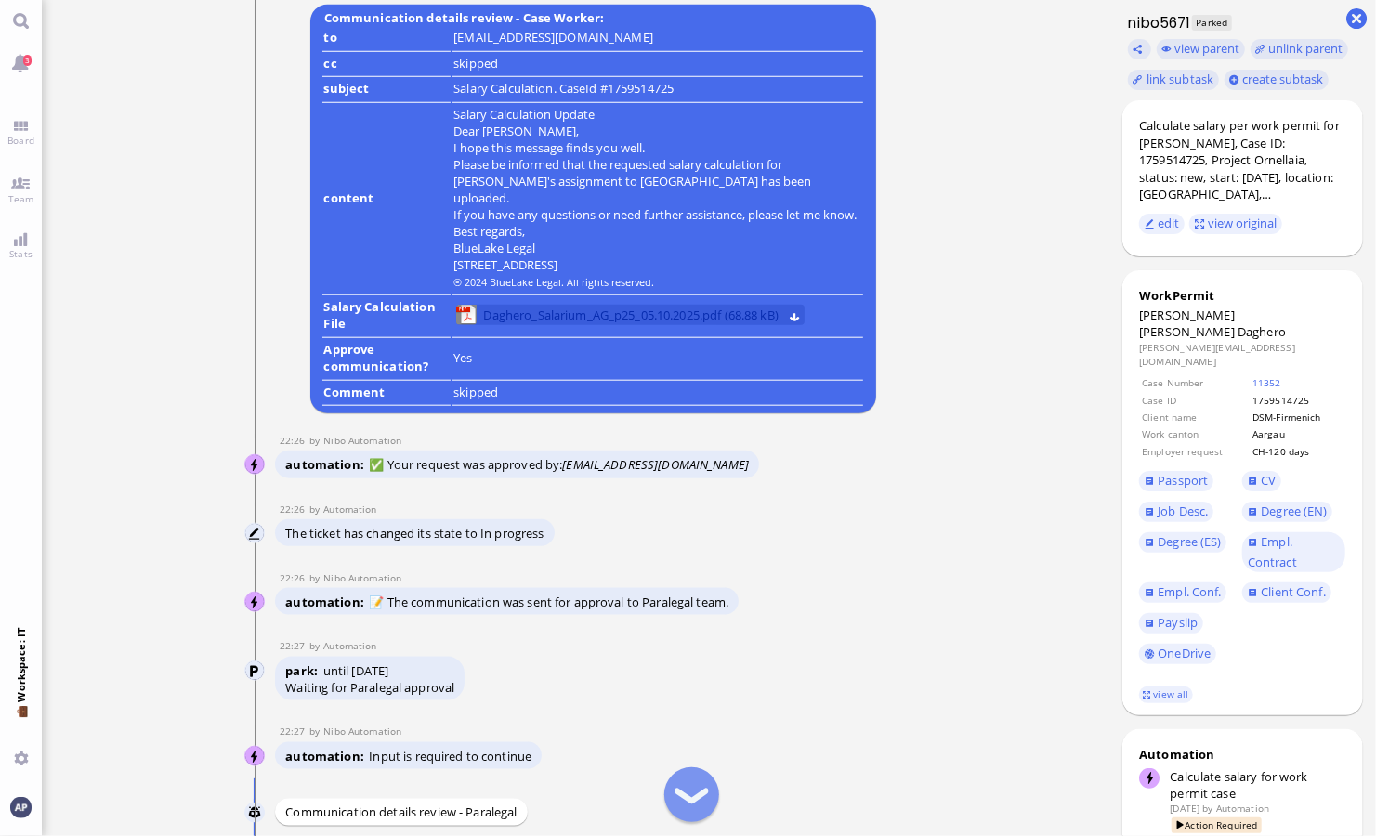
click at [556, 309] on span "Daghero_Salarium_AG_p25_05.10.2025.pdf (68.88 kB)" at bounding box center [631, 315] width 294 height 20
